Goal: Task Accomplishment & Management: Use online tool/utility

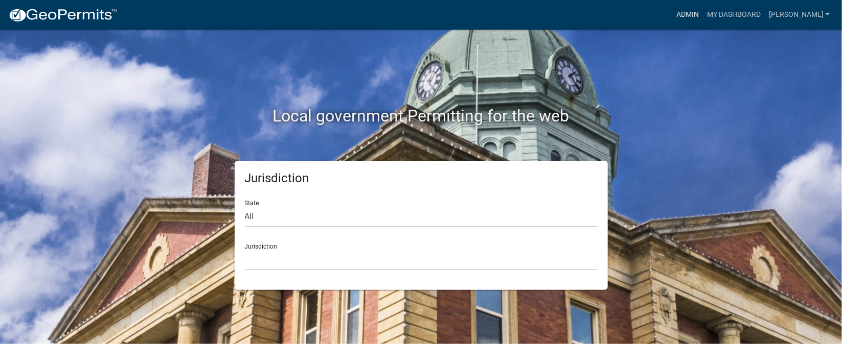
click at [703, 14] on link "Admin" at bounding box center [687, 14] width 31 height 19
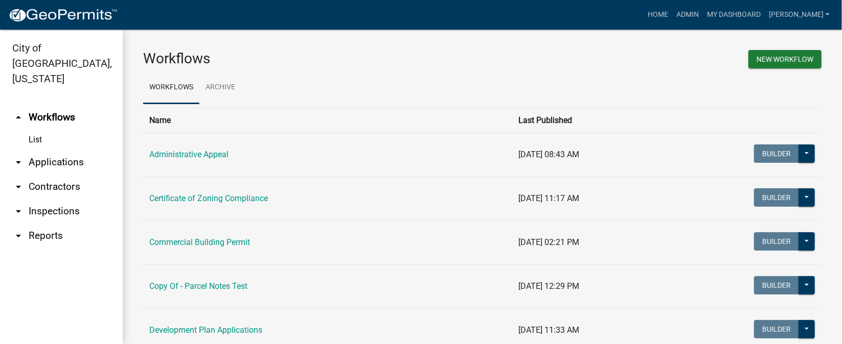
click at [67, 199] on link "arrow_drop_down Inspections" at bounding box center [61, 211] width 123 height 25
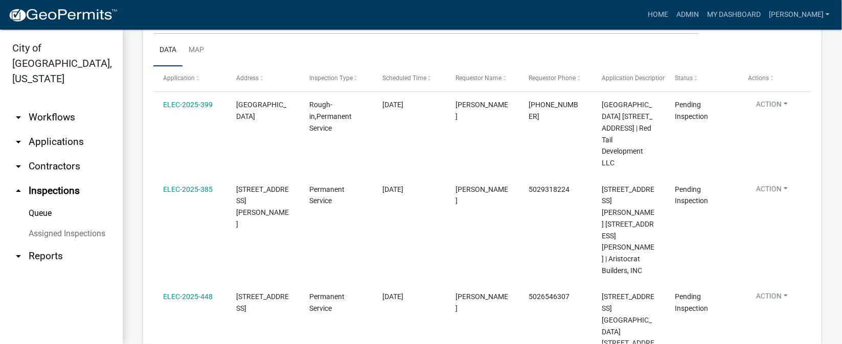
scroll to position [130, 0]
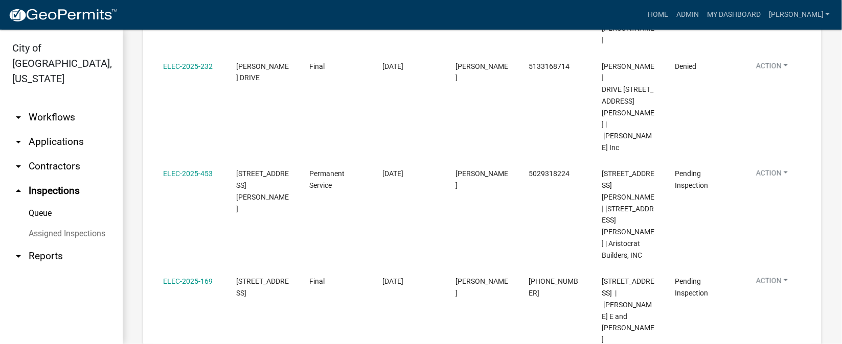
scroll to position [436, 0]
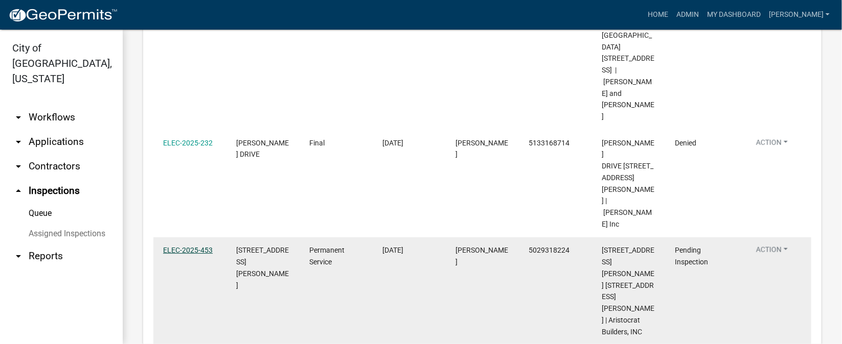
click at [181, 246] on link "ELEC-2025-453" at bounding box center [188, 250] width 50 height 8
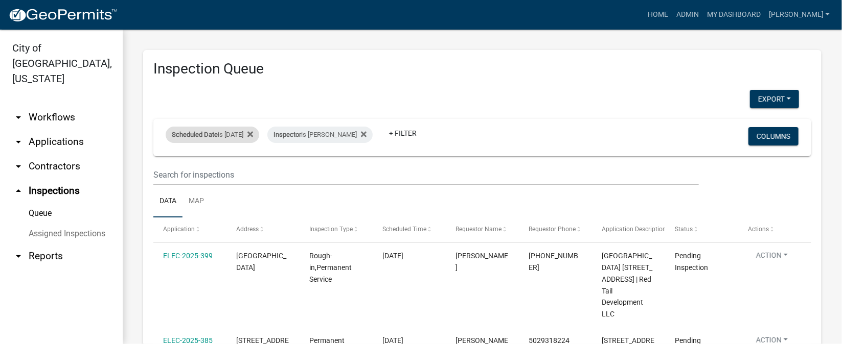
click at [253, 135] on div "Scheduled Date is [DATE]" at bounding box center [213, 135] width 94 height 16
click at [252, 173] on input "[DATE]" at bounding box center [222, 173] width 72 height 21
type input "[DATE]"
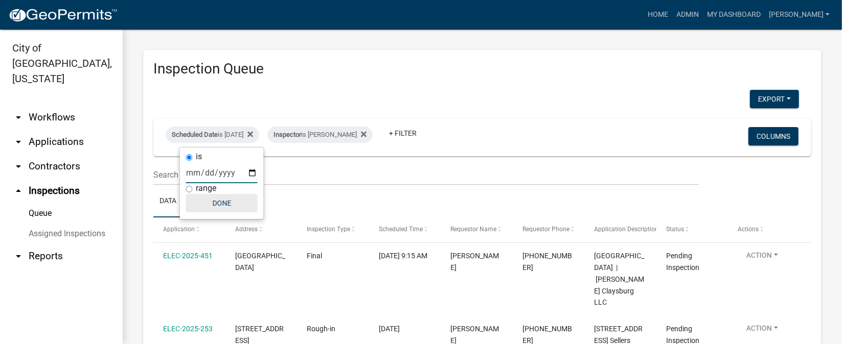
click at [227, 200] on button "Done" at bounding box center [222, 203] width 72 height 18
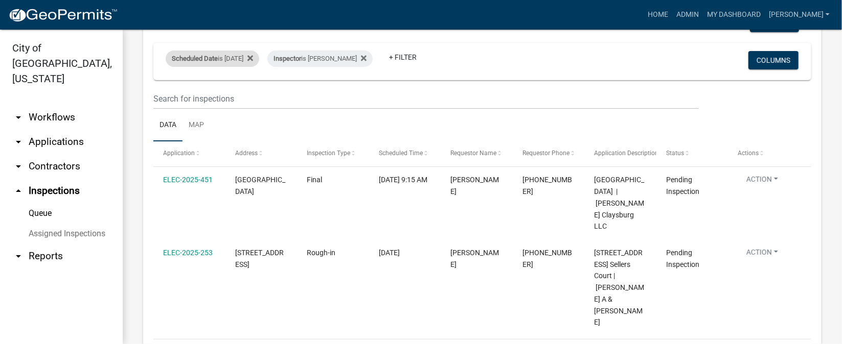
click at [259, 55] on div "Scheduled Date is [DATE]" at bounding box center [213, 59] width 94 height 16
click at [254, 93] on input "[DATE]" at bounding box center [222, 96] width 72 height 21
type input "[DATE]"
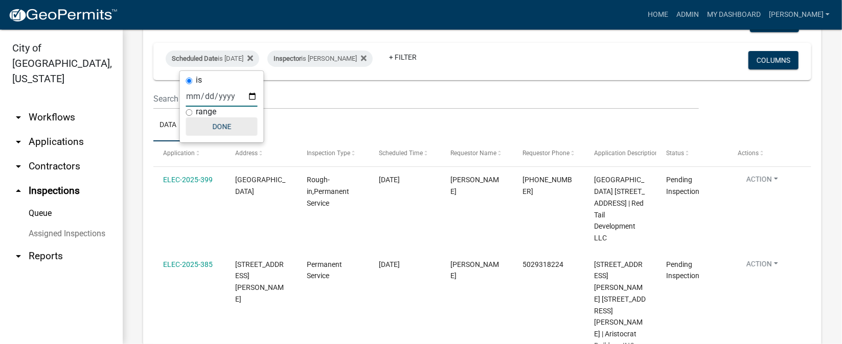
click at [221, 126] on button "Done" at bounding box center [222, 127] width 72 height 18
